Goal: Navigation & Orientation: Find specific page/section

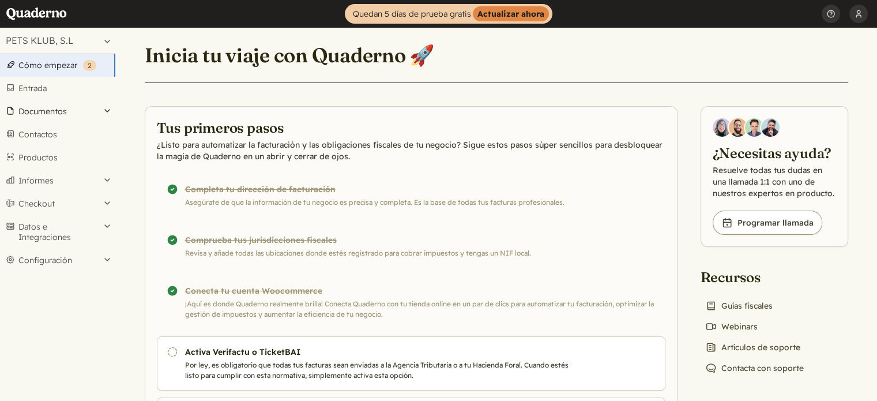
click at [35, 111] on button "Documentos" at bounding box center [57, 111] width 115 height 23
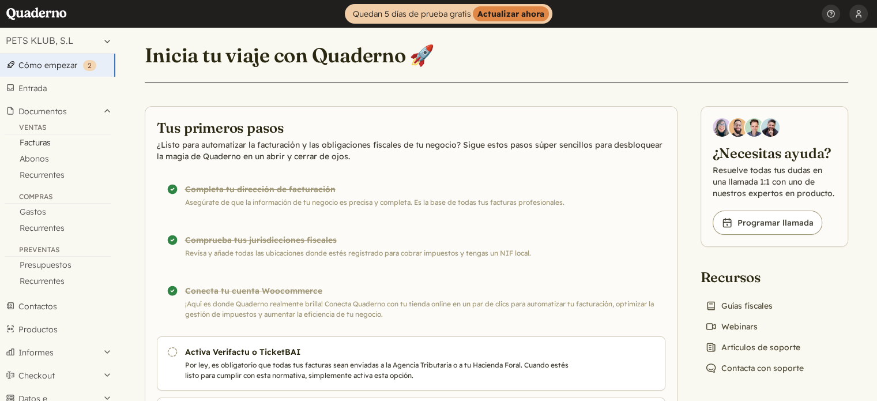
click at [36, 145] on link "Facturas" at bounding box center [57, 142] width 115 height 16
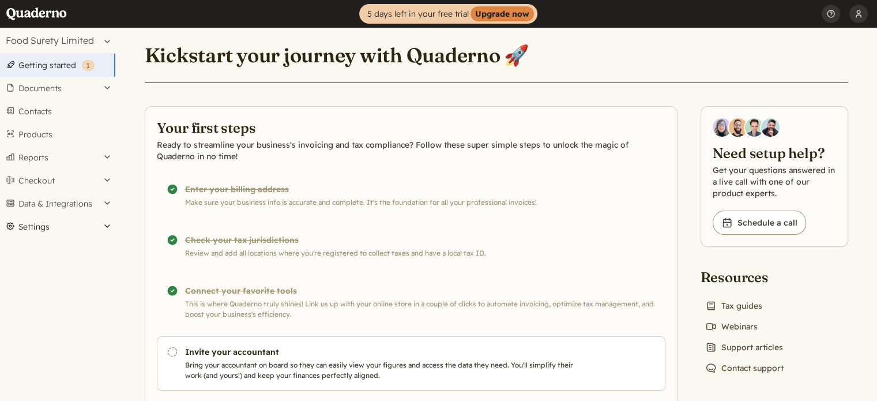
click at [36, 227] on button "Settings" at bounding box center [57, 226] width 115 height 23
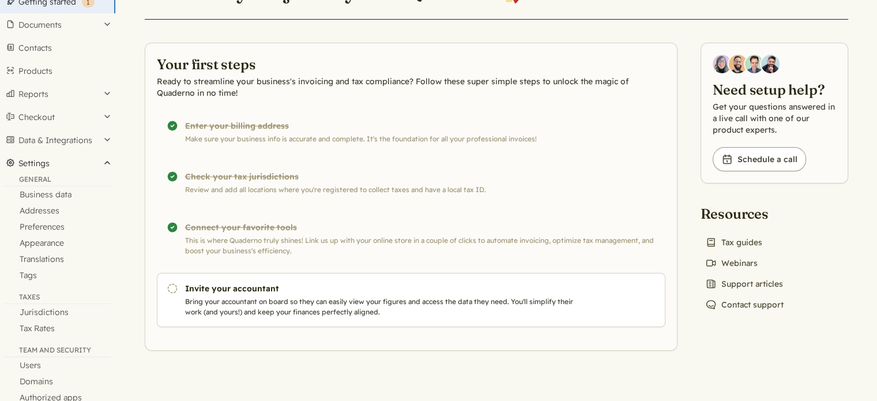
scroll to position [154, 0]
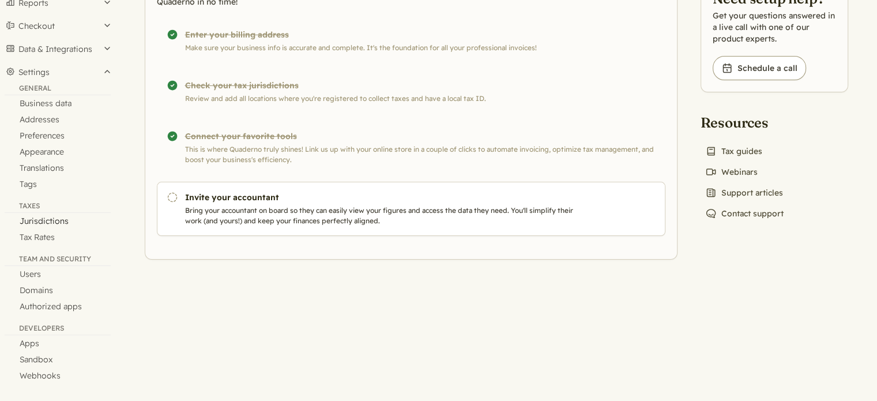
click at [46, 221] on link "Jurisdictions" at bounding box center [57, 221] width 115 height 16
